Goal: Information Seeking & Learning: Find specific fact

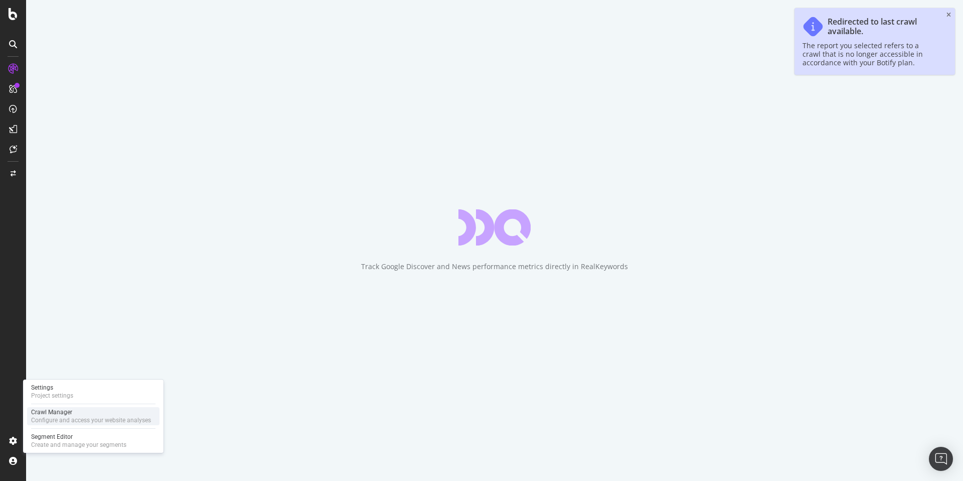
click at [76, 411] on div "Crawl Manager" at bounding box center [91, 412] width 120 height 8
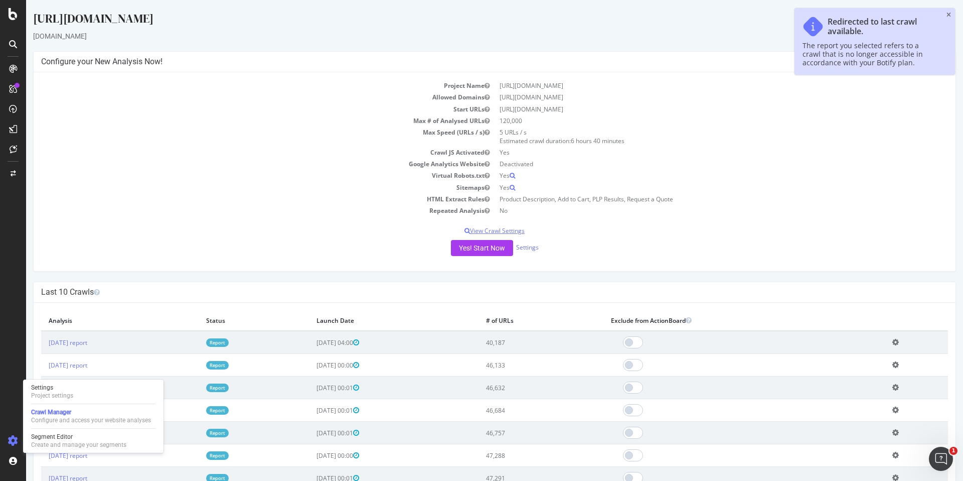
click at [485, 231] on p "View Crawl Settings" at bounding box center [494, 230] width 907 height 9
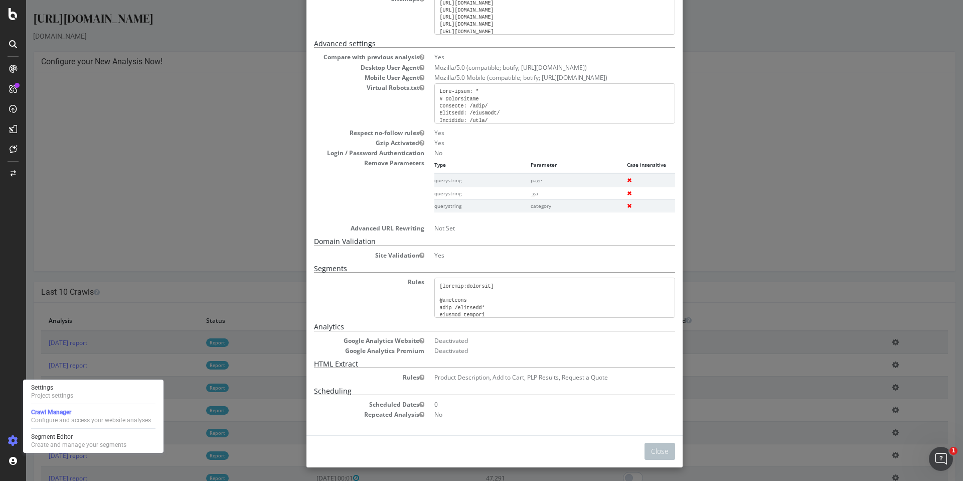
scroll to position [142, 0]
click at [514, 111] on pre at bounding box center [554, 104] width 241 height 40
click at [485, 102] on pre at bounding box center [554, 104] width 241 height 40
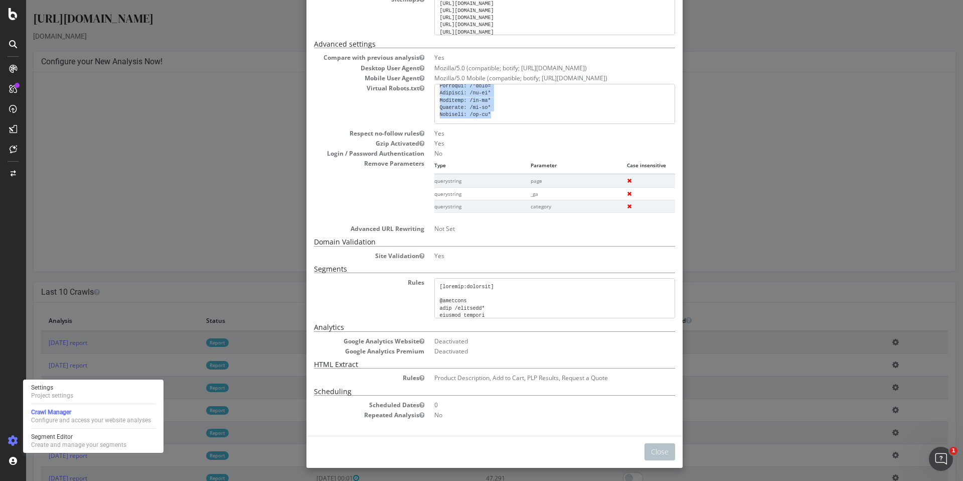
drag, startPoint x: 437, startPoint y: 91, endPoint x: 577, endPoint y: 113, distance: 141.2
click at [577, 113] on pre at bounding box center [554, 104] width 241 height 40
copy pre "User-agent: * # Directories Disallow: /core/ Disallow: /profiles/ Disallow: /no…"
click at [473, 113] on pre at bounding box center [554, 104] width 241 height 40
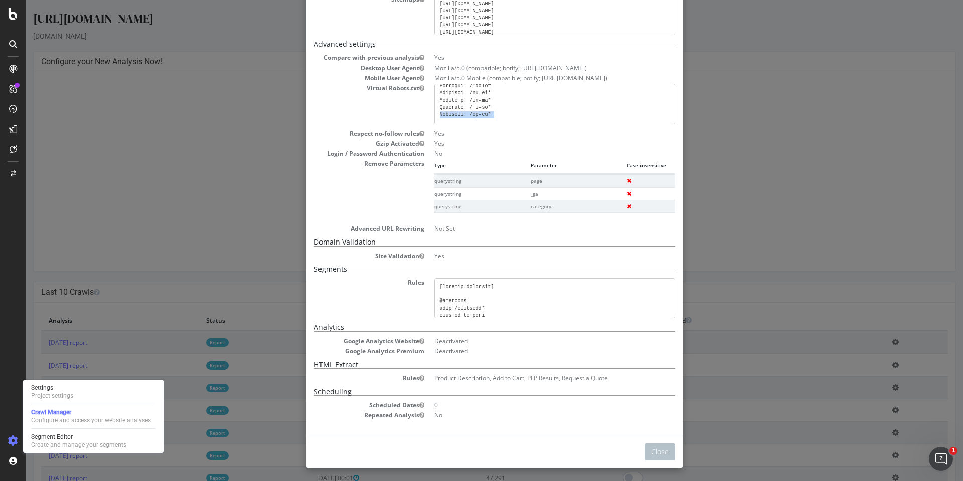
click at [473, 113] on pre at bounding box center [554, 104] width 241 height 40
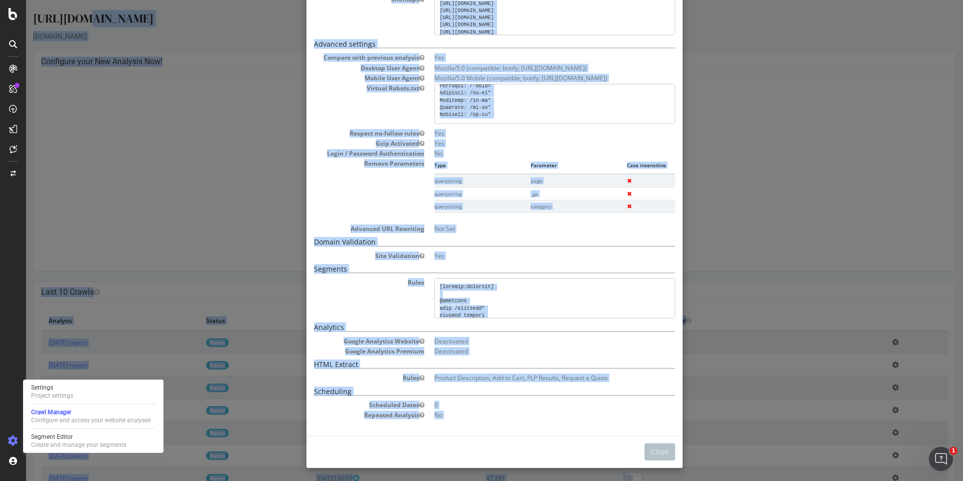
click at [473, 113] on pre at bounding box center [554, 104] width 241 height 40
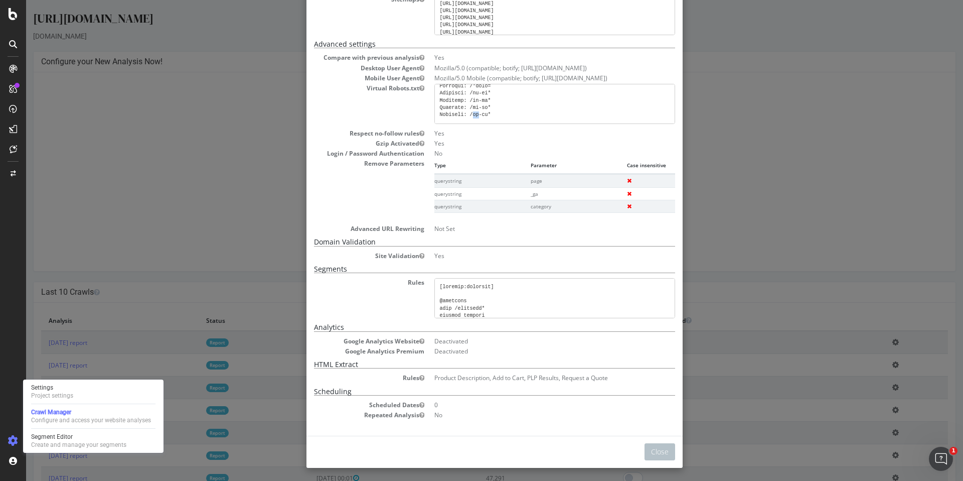
click at [473, 113] on pre at bounding box center [554, 104] width 241 height 40
click at [502, 115] on pre at bounding box center [554, 104] width 241 height 40
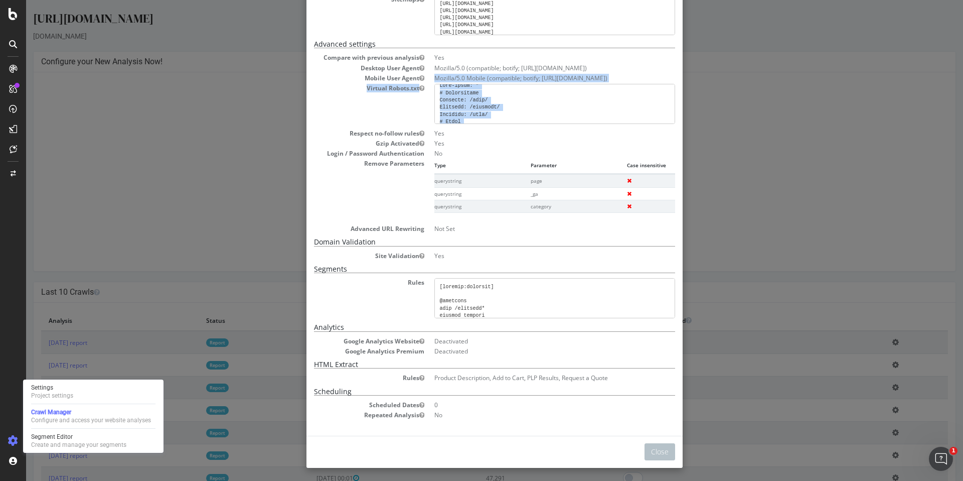
scroll to position [0, 0]
drag, startPoint x: 499, startPoint y: 115, endPoint x: 439, endPoint y: 93, distance: 64.1
click at [439, 93] on pre at bounding box center [554, 104] width 241 height 40
copy pre "User-agent: * # Directories Disallow: /core/ Disallow: /profiles/ Disallow: /no…"
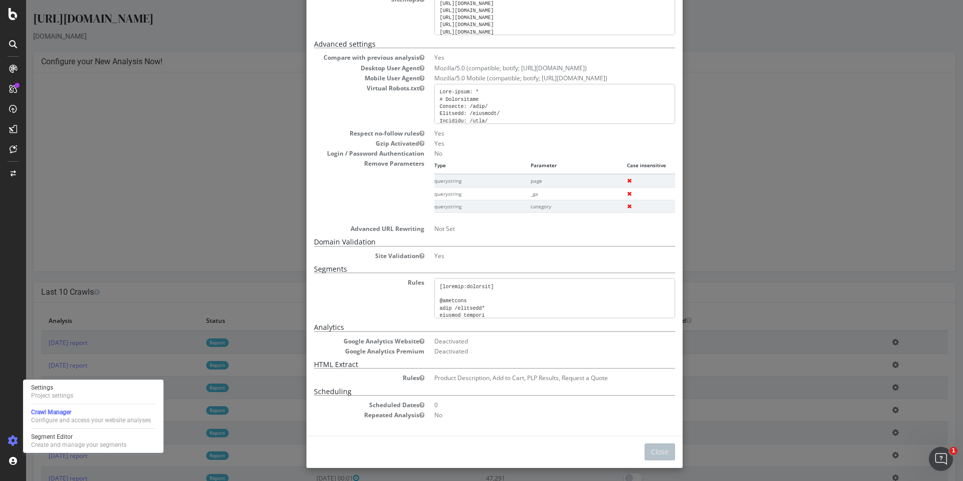
click at [436, 92] on pre at bounding box center [554, 104] width 241 height 40
drag, startPoint x: 436, startPoint y: 92, endPoint x: 529, endPoint y: 119, distance: 96.2
click at [529, 119] on pre at bounding box center [554, 104] width 241 height 40
copy pre "User-agent: * # Directories Disallow: /core/ Disallow: /profiles/ Disallow: /no…"
